Goal: Transaction & Acquisition: Obtain resource

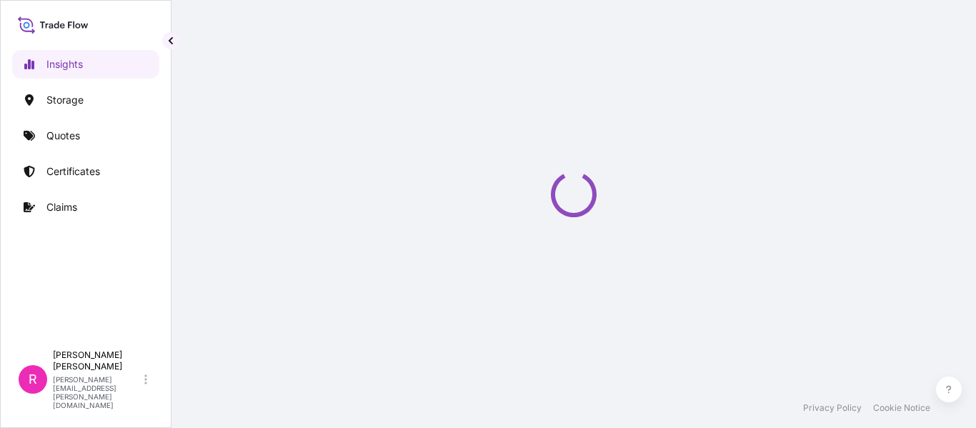
select select "2025"
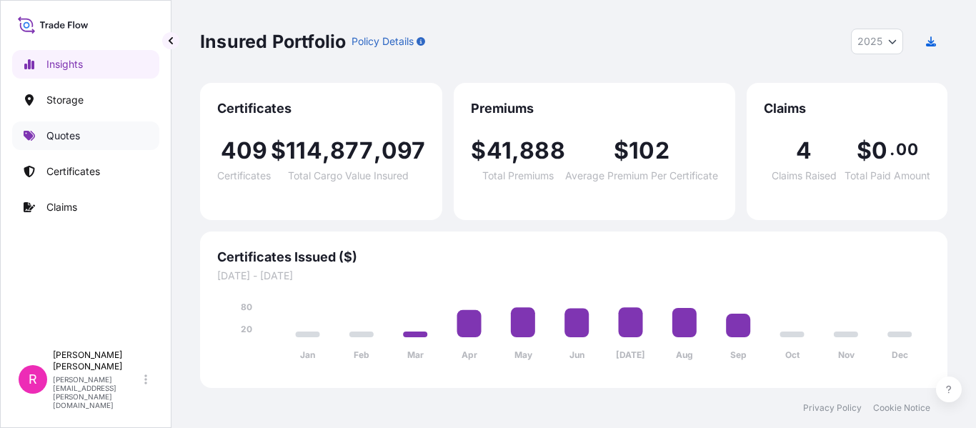
click at [76, 139] on p "Quotes" at bounding box center [63, 136] width 34 height 14
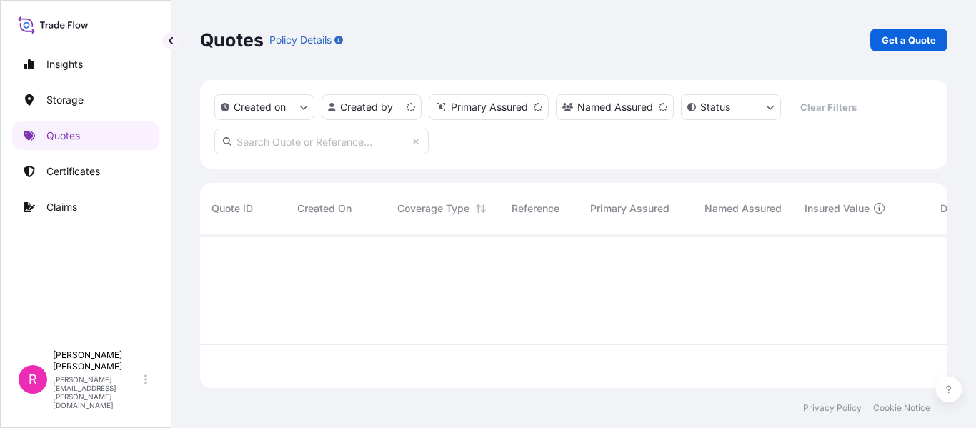
scroll to position [151, 736]
click at [888, 40] on p "Get a Quote" at bounding box center [909, 40] width 54 height 14
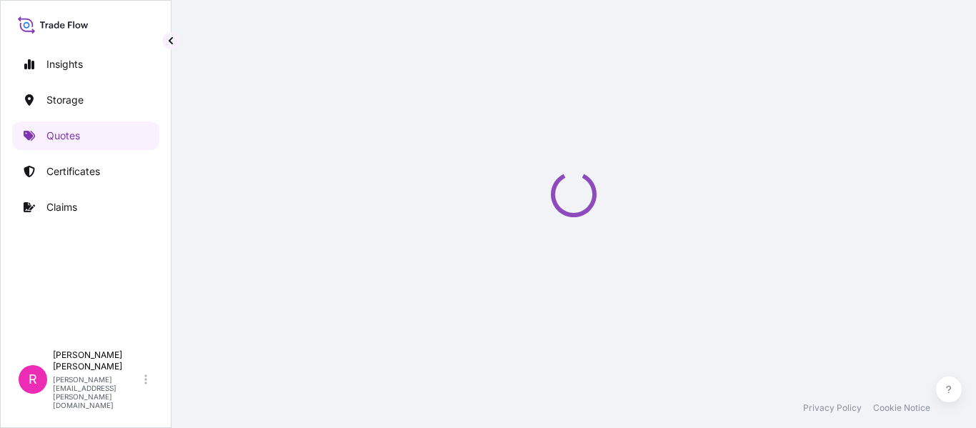
select select "Water"
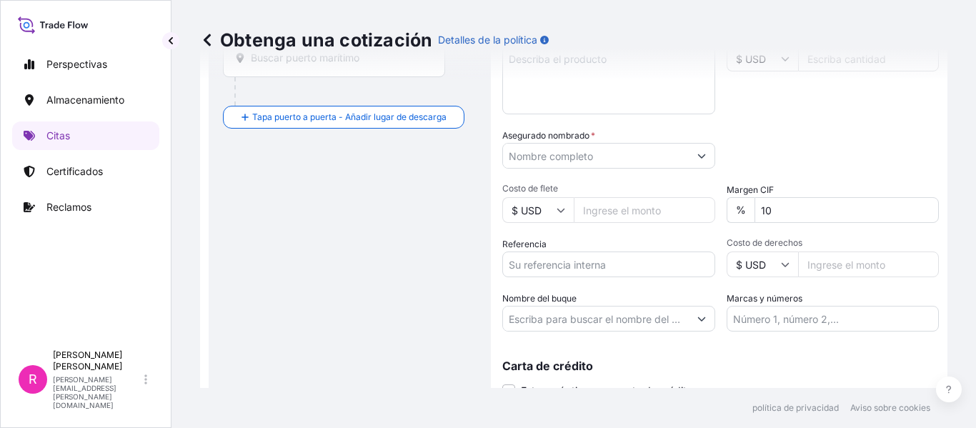
scroll to position [237, 0]
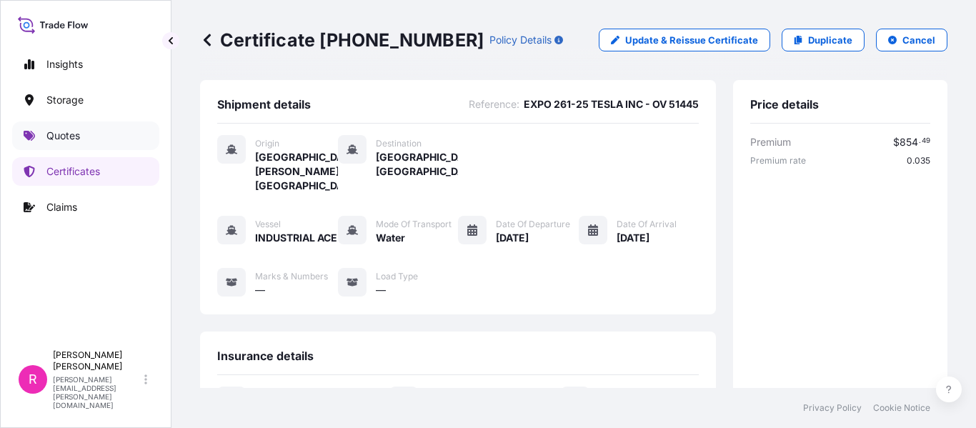
click at [89, 154] on div "Insights Storage Quotes Certificates Claims" at bounding box center [85, 190] width 147 height 306
click at [76, 137] on p "Quotes" at bounding box center [63, 136] width 34 height 14
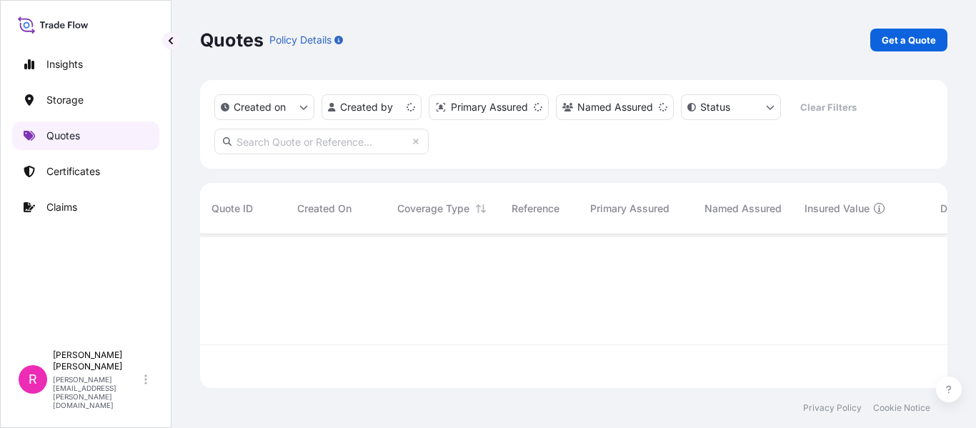
scroll to position [151, 736]
click at [918, 28] on div "Quotes Policy Details Get a Quote" at bounding box center [573, 40] width 747 height 80
click at [851, 51] on div "Quotes Policy Details Get a Quote" at bounding box center [573, 40] width 747 height 23
click at [897, 40] on p "Get a Quote" at bounding box center [909, 40] width 54 height 14
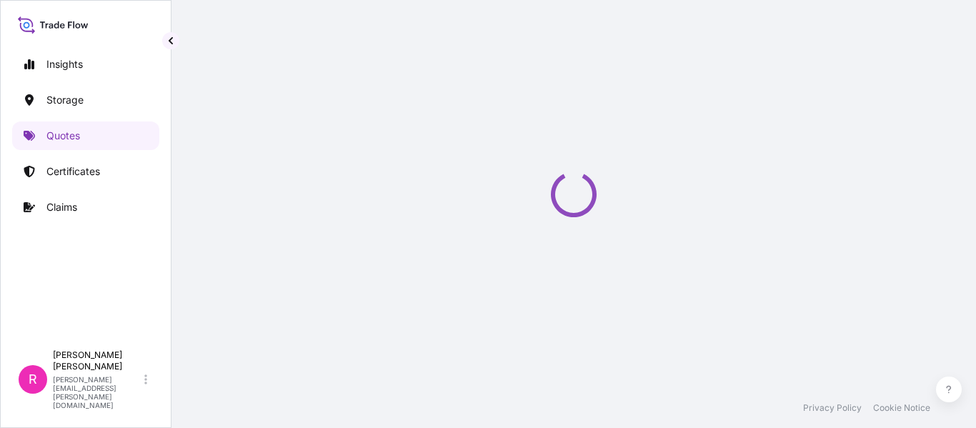
select select "Water"
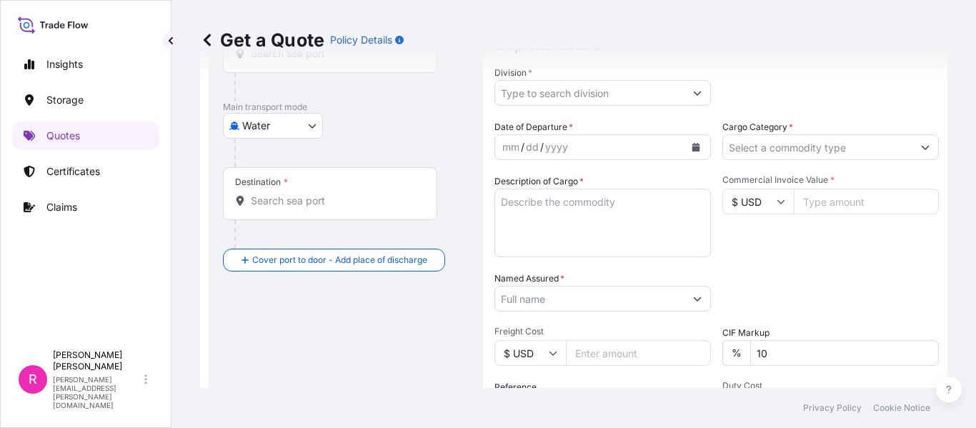
scroll to position [237, 0]
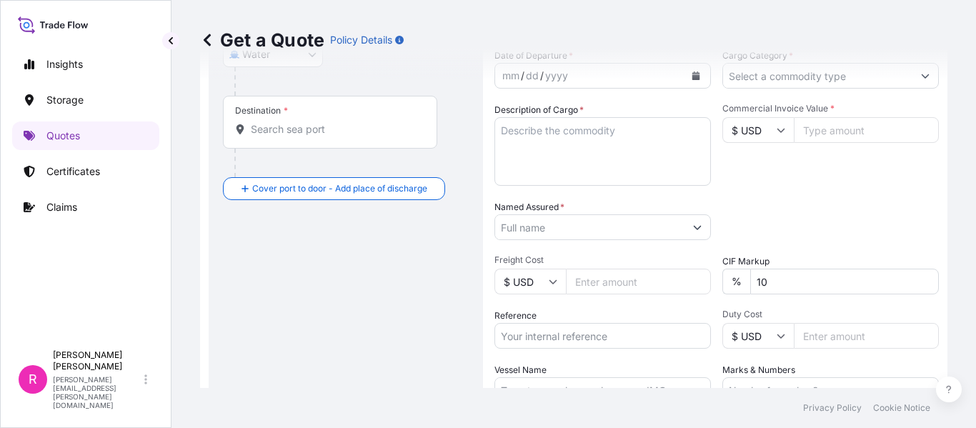
click at [602, 285] on input "Freight Cost" at bounding box center [638, 282] width 145 height 26
click at [782, 282] on input "10" at bounding box center [844, 282] width 189 height 26
click at [833, 126] on input "Commercial Invoice Value *" at bounding box center [866, 130] width 145 height 26
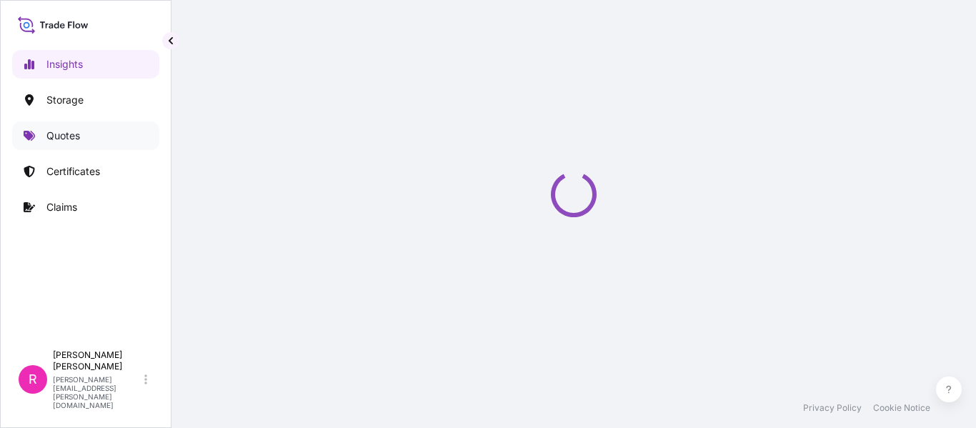
click at [91, 131] on link "Quotes" at bounding box center [85, 135] width 147 height 29
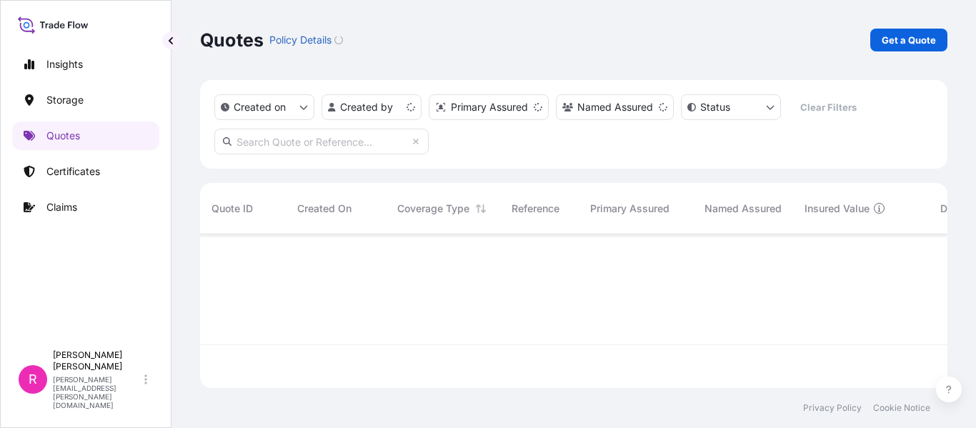
scroll to position [151, 736]
click at [909, 46] on p "Get a Quote" at bounding box center [909, 40] width 54 height 14
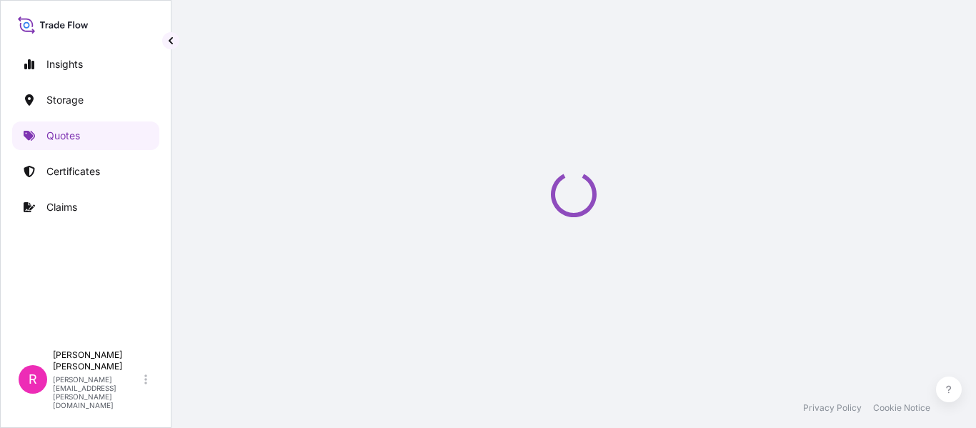
scroll to position [23, 0]
select select "Water"
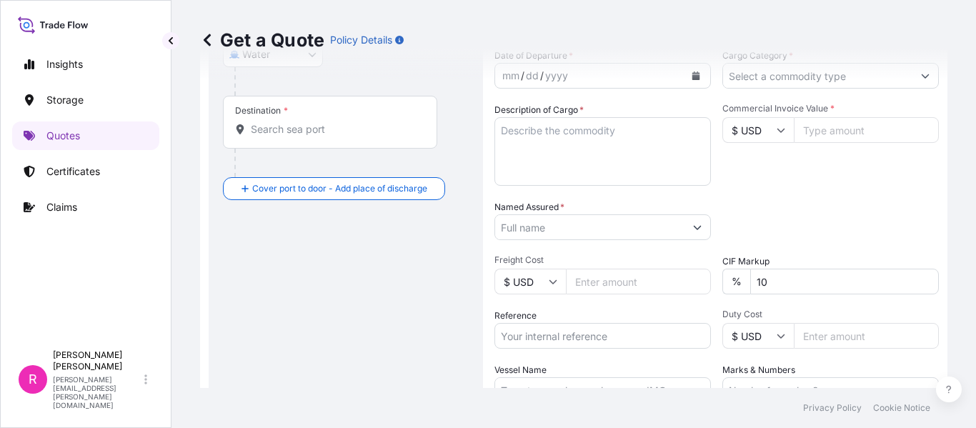
scroll to position [367, 0]
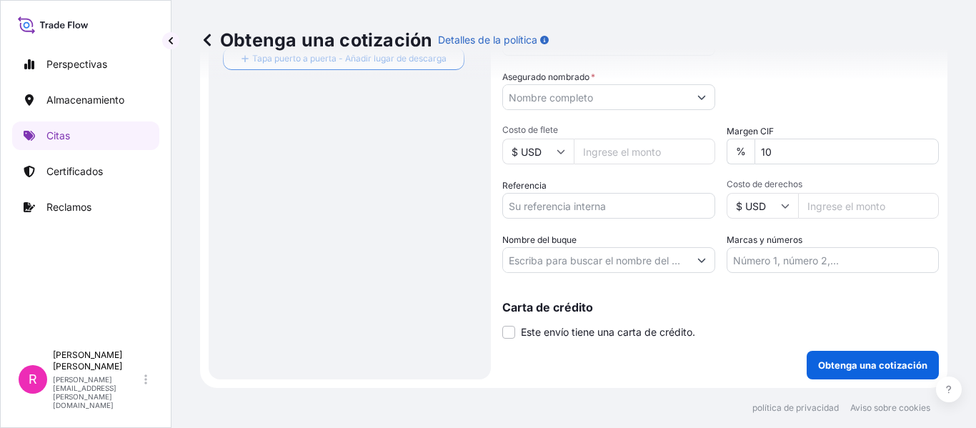
click at [863, 209] on input "Costo de derechos" at bounding box center [868, 206] width 141 height 26
click at [813, 157] on input "10" at bounding box center [846, 152] width 185 height 26
